Goal: Task Accomplishment & Management: Complete application form

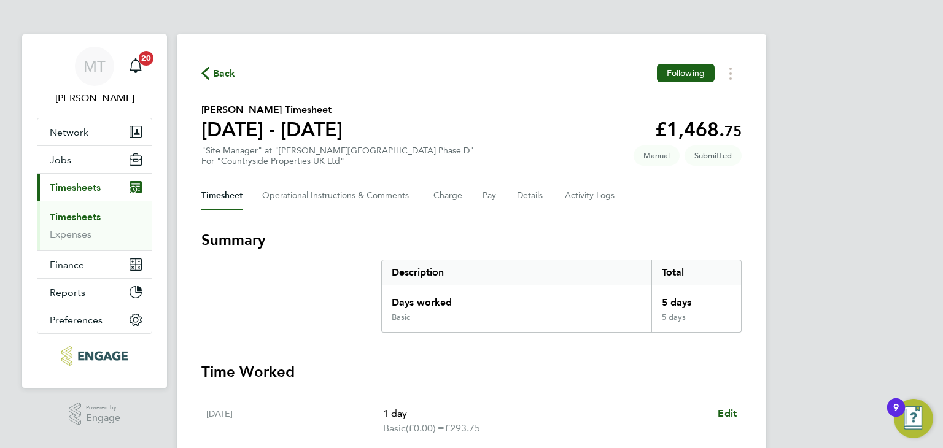
click at [217, 74] on span "Back" at bounding box center [224, 73] width 23 height 15
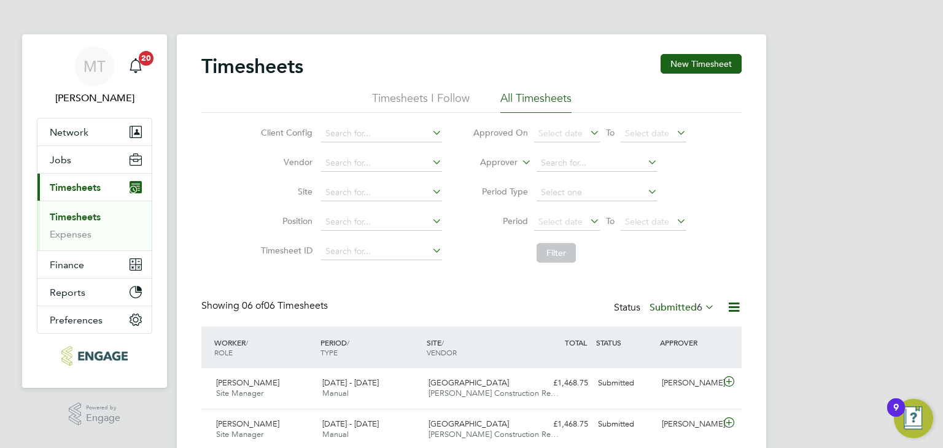
click at [681, 306] on label "Submitted 6" at bounding box center [681, 307] width 65 height 12
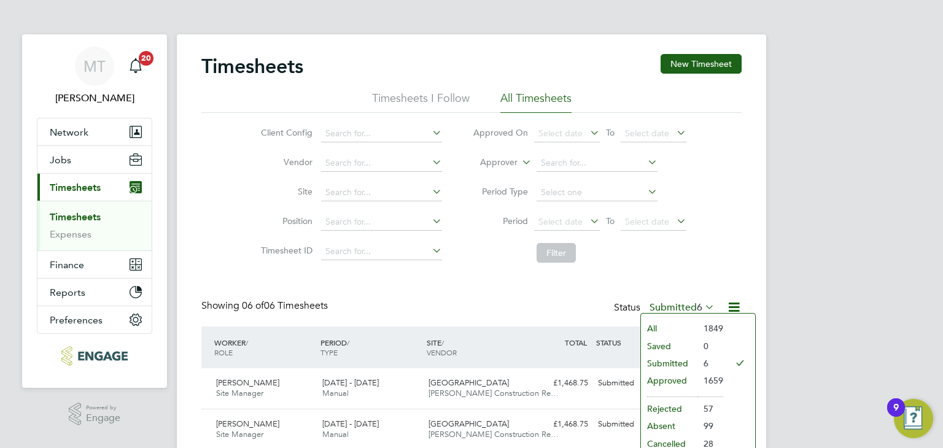
click at [660, 359] on li "Submitted" at bounding box center [669, 363] width 56 height 17
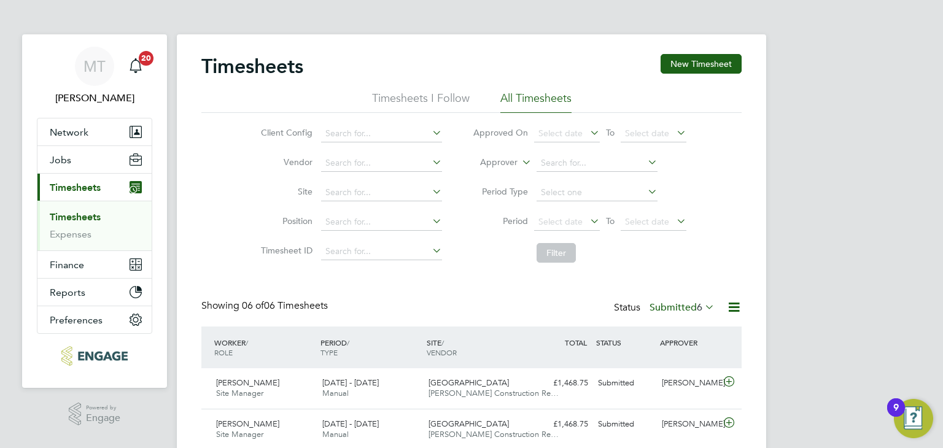
scroll to position [6, 6]
click at [708, 65] on button "New Timesheet" at bounding box center [700, 64] width 81 height 20
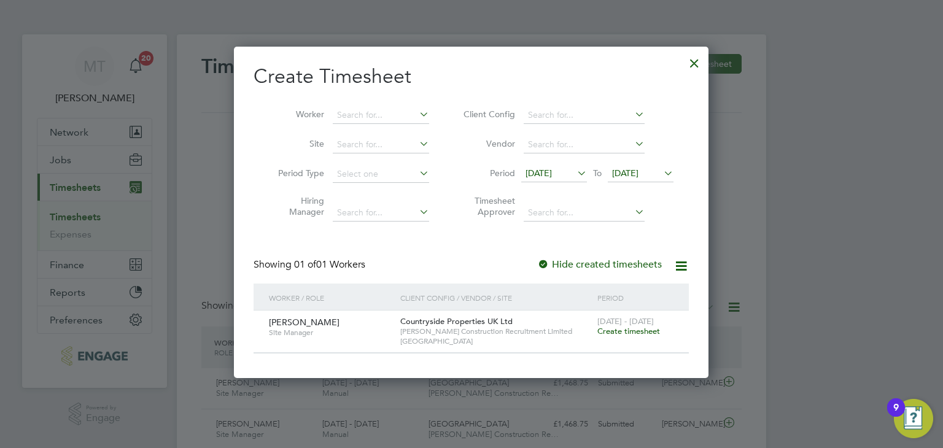
click at [625, 329] on span "Create timesheet" at bounding box center [628, 331] width 63 height 10
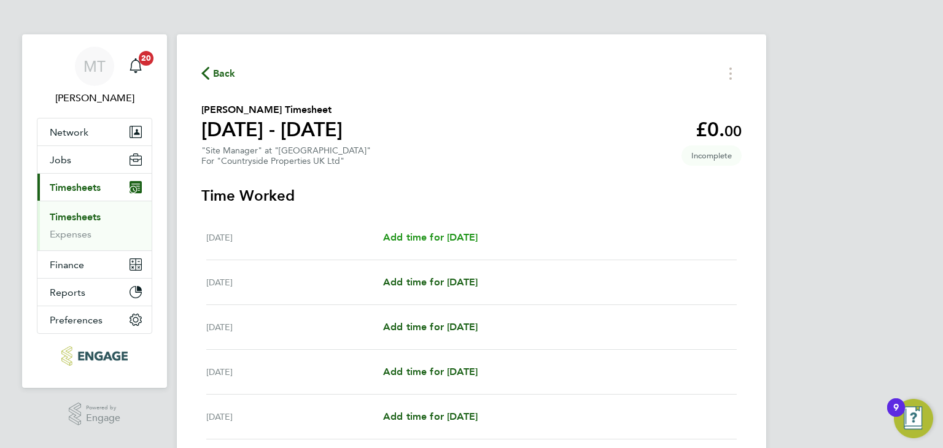
click at [468, 236] on span "Add time for [DATE]" at bounding box center [430, 237] width 95 height 12
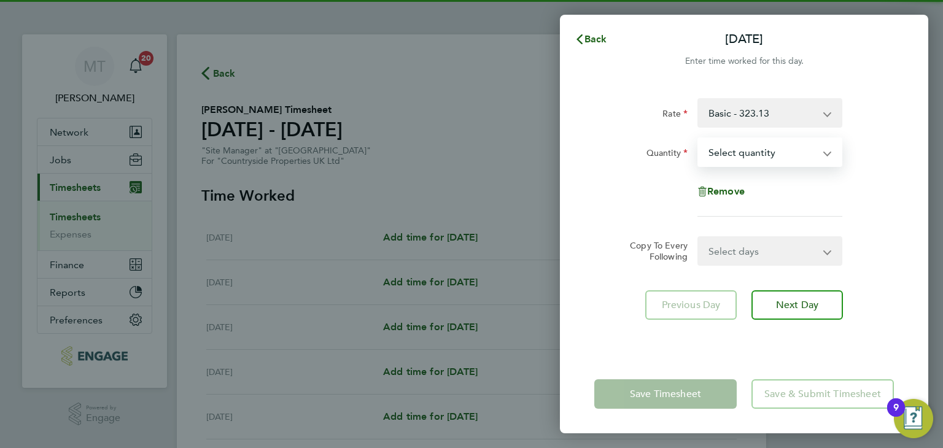
drag, startPoint x: 759, startPoint y: 152, endPoint x: 756, endPoint y: 163, distance: 11.3
click at [758, 153] on select "Select quantity 0.5 1" at bounding box center [762, 152] width 128 height 27
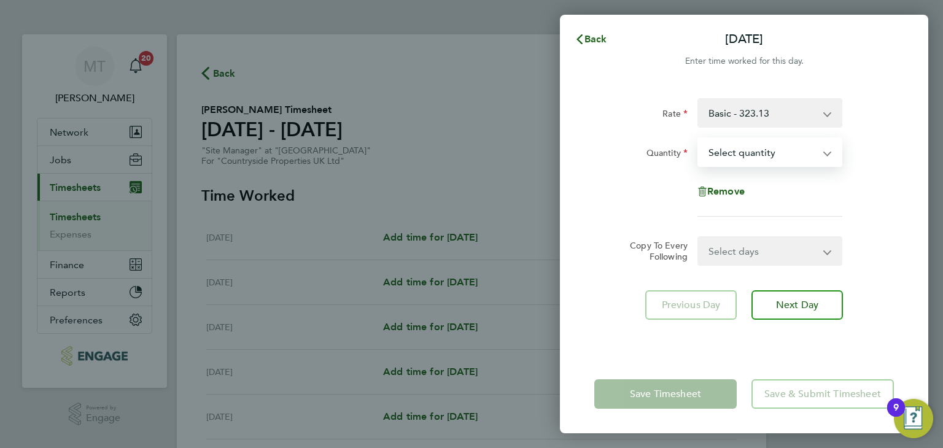
select select "1"
click at [698, 139] on select "Select quantity 0.5 1" at bounding box center [762, 152] width 128 height 27
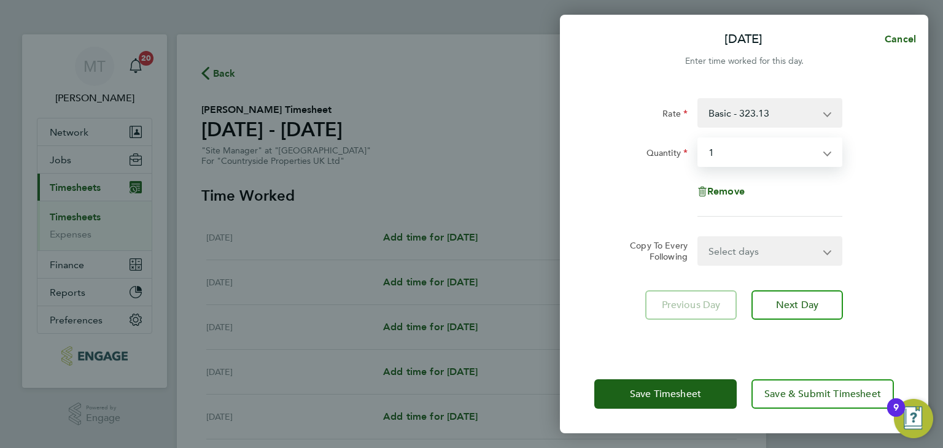
drag, startPoint x: 734, startPoint y: 248, endPoint x: 734, endPoint y: 263, distance: 14.7
click at [734, 251] on select "Select days Day Weekday (Mon-Fri) Weekend (Sat-Sun) [DATE] [DATE] [DATE] [DATE]…" at bounding box center [762, 251] width 129 height 27
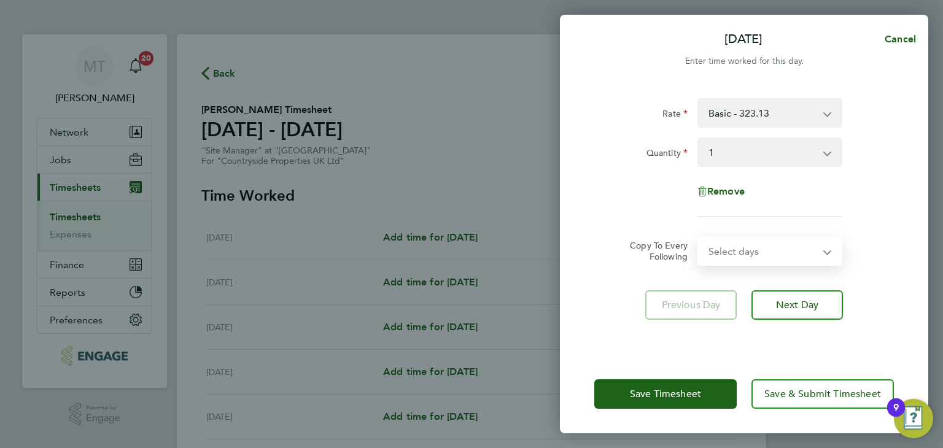
select select "WEEKDAY"
click at [698, 238] on select "Select days Day Weekday (Mon-Fri) Weekend (Sat-Sun) [DATE] [DATE] [DATE] [DATE]…" at bounding box center [762, 251] width 129 height 27
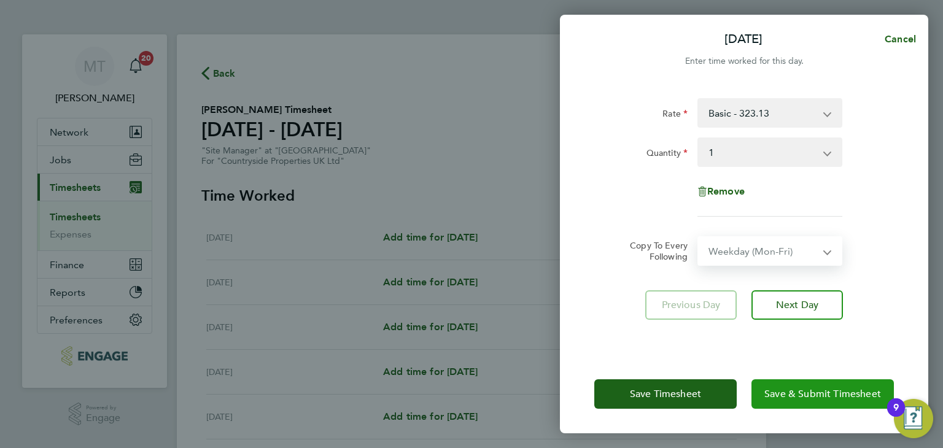
select select "[DATE]"
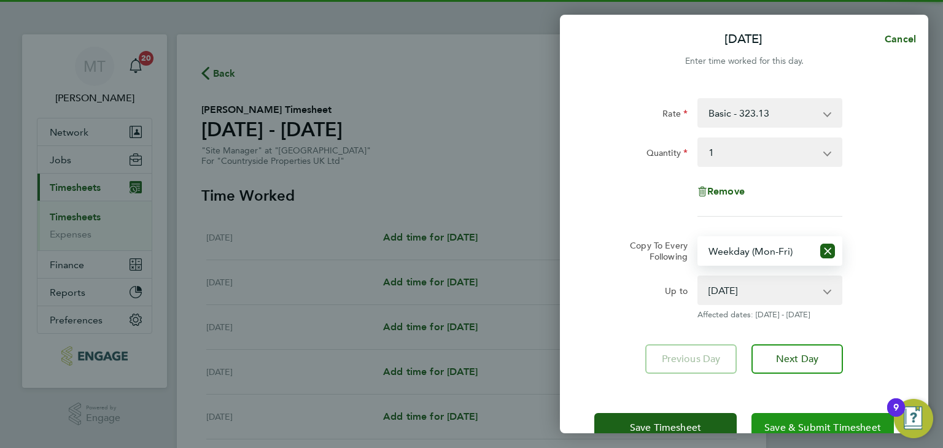
click at [798, 424] on span "Save & Submit Timesheet" at bounding box center [822, 428] width 117 height 12
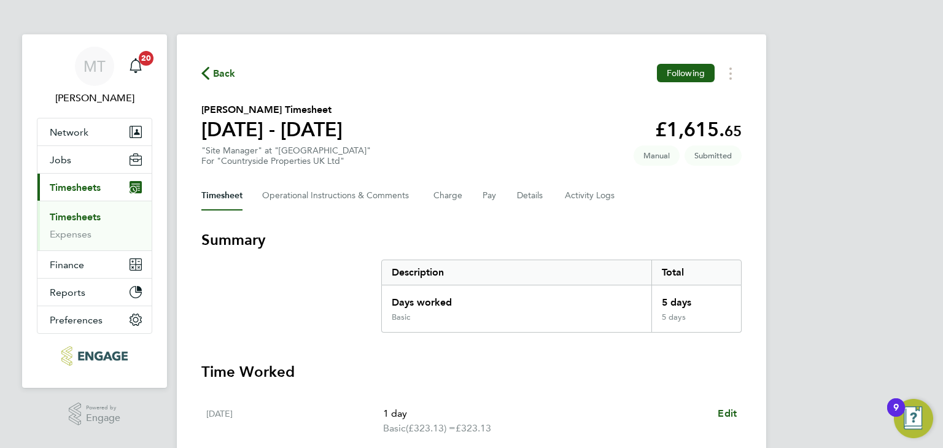
click at [223, 74] on span "Back" at bounding box center [224, 73] width 23 height 15
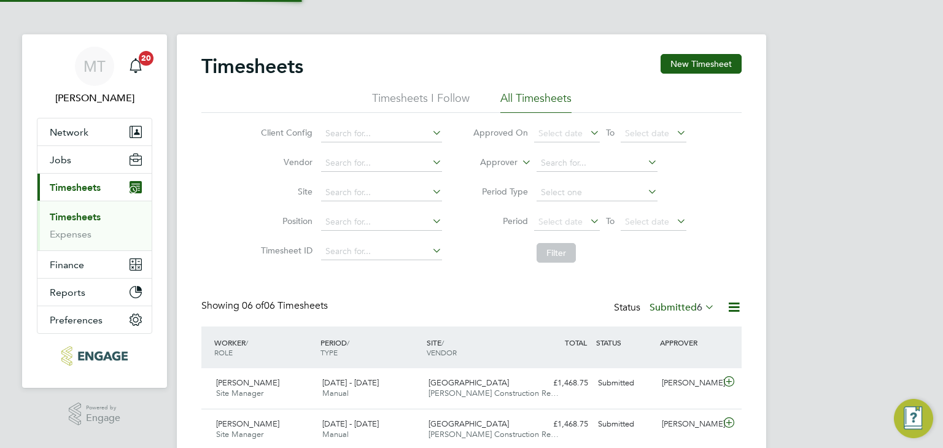
scroll to position [31, 107]
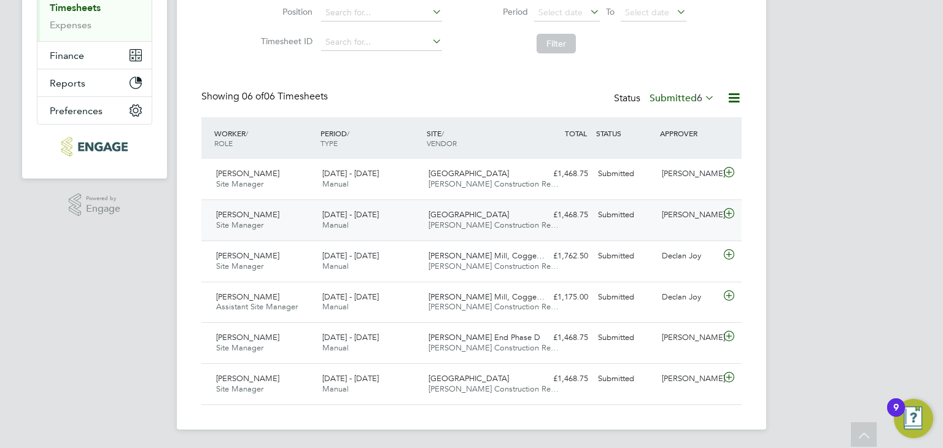
click at [734, 212] on icon at bounding box center [728, 214] width 15 height 10
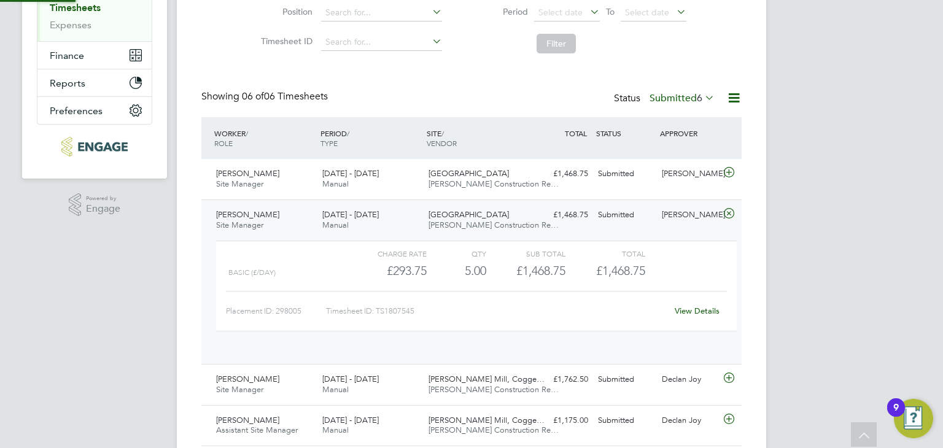
scroll to position [20, 119]
